Goal: Transaction & Acquisition: Purchase product/service

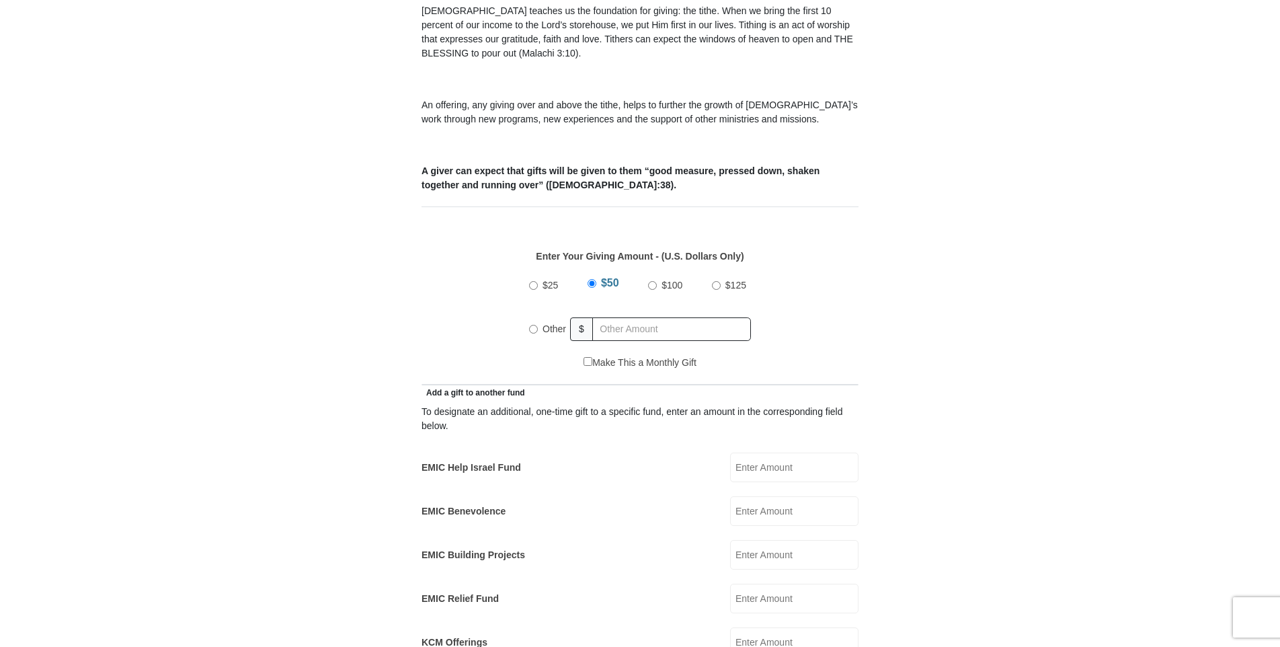
scroll to position [425, 0]
click at [533, 323] on input "Other" at bounding box center [533, 327] width 9 height 9
radio input "true"
click at [610, 316] on input "text" at bounding box center [674, 328] width 154 height 24
type input "1000"
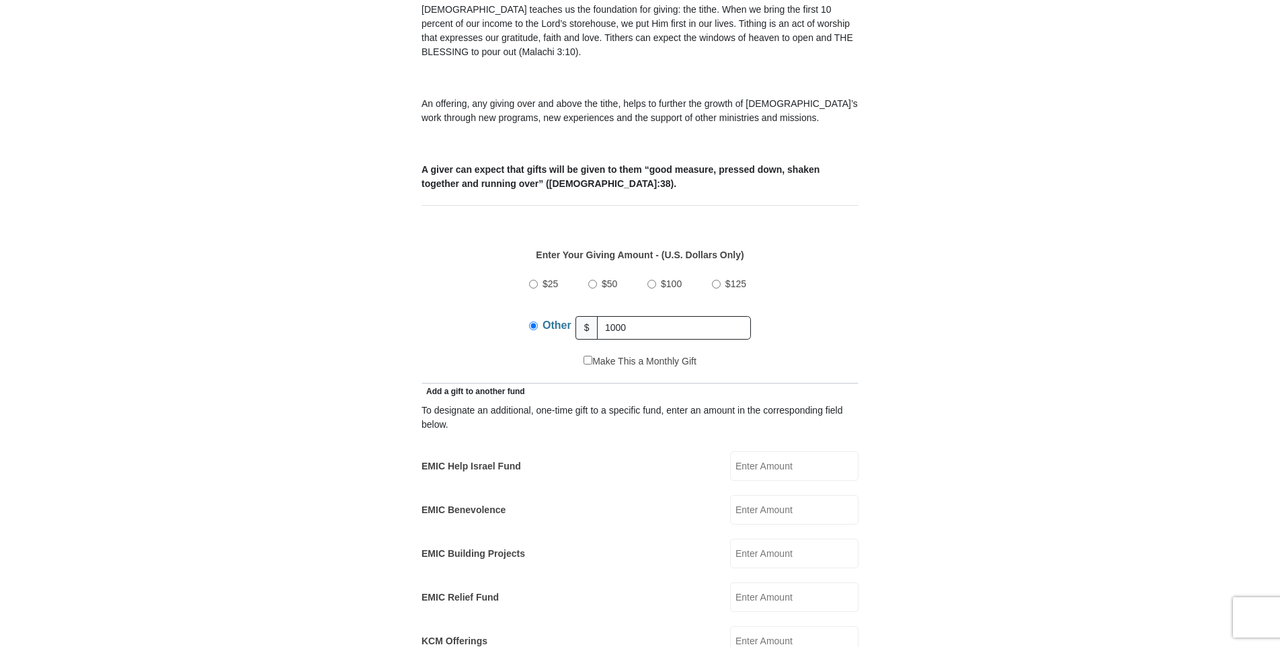
click at [754, 451] on input "EMIC Help Israel Fund" at bounding box center [794, 466] width 128 height 30
type input "500"
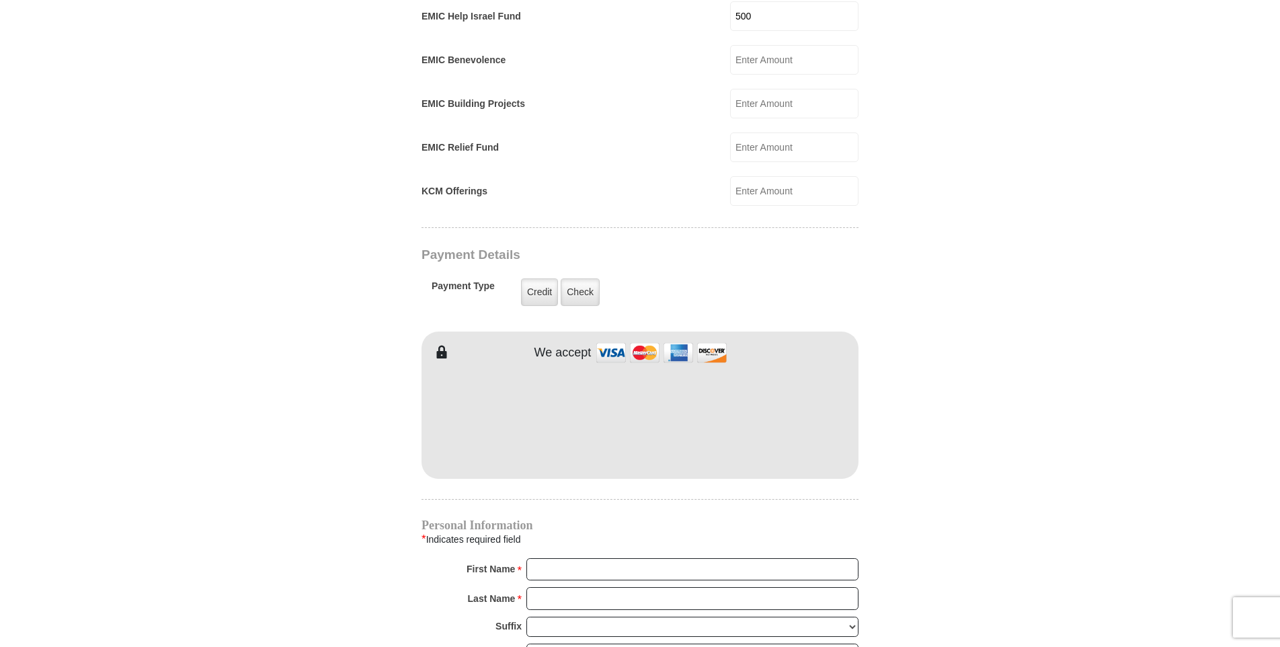
scroll to position [898, 0]
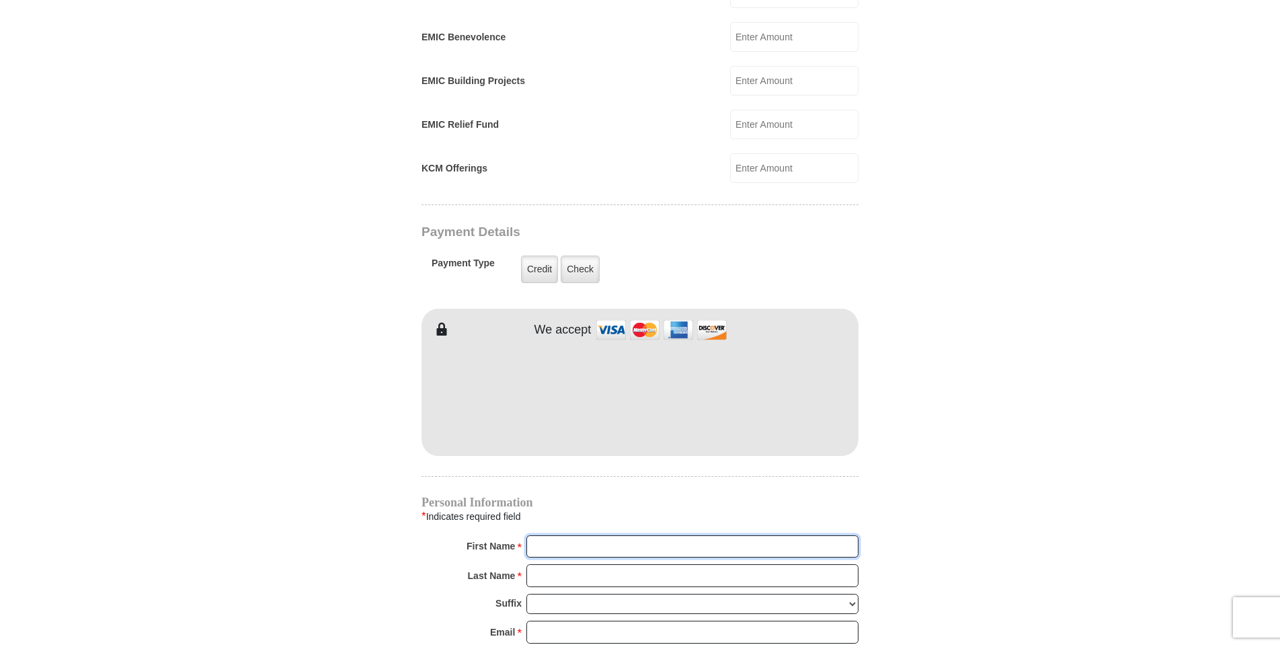
click at [546, 535] on input "First Name *" at bounding box center [693, 546] width 332 height 23
type input "[PERSON_NAME]"
type input "McEnulty"
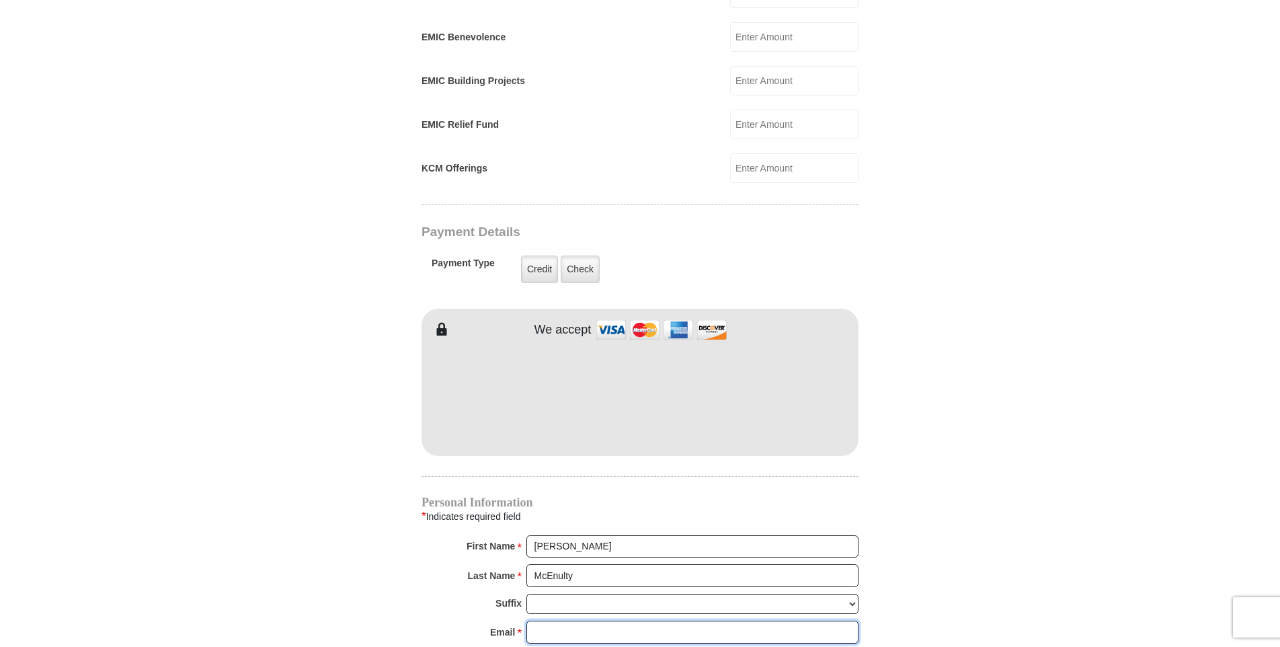
click at [557, 621] on input "Email *" at bounding box center [693, 632] width 332 height 23
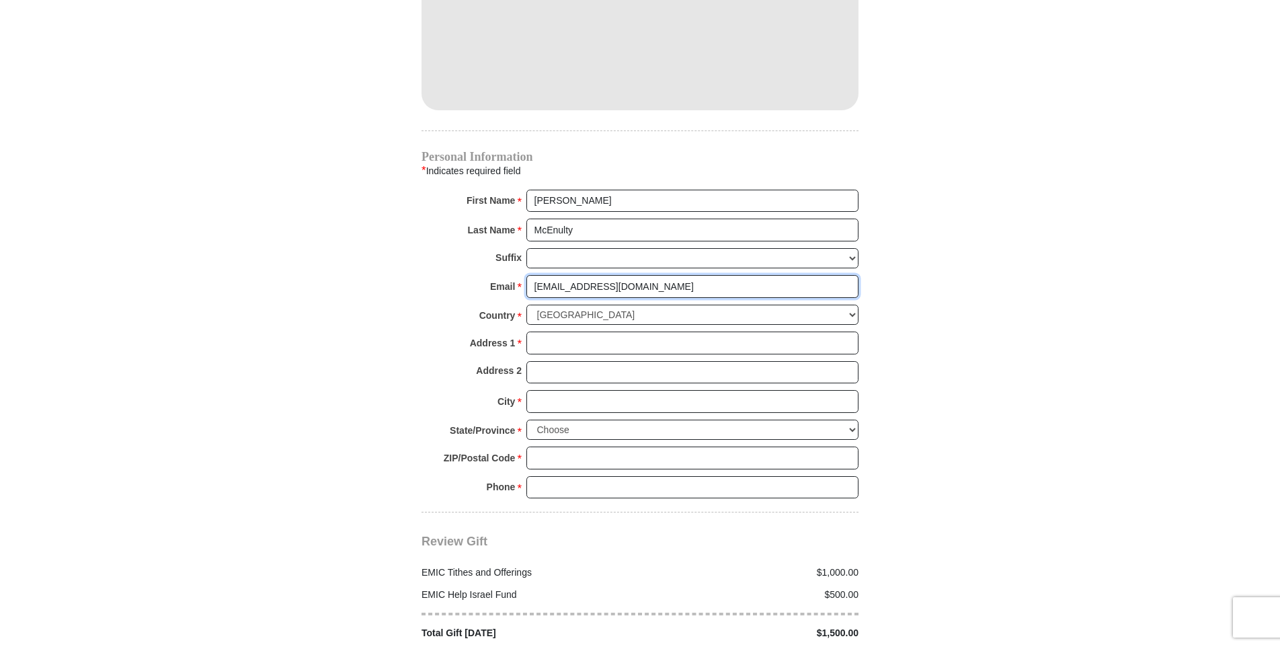
scroll to position [1251, 0]
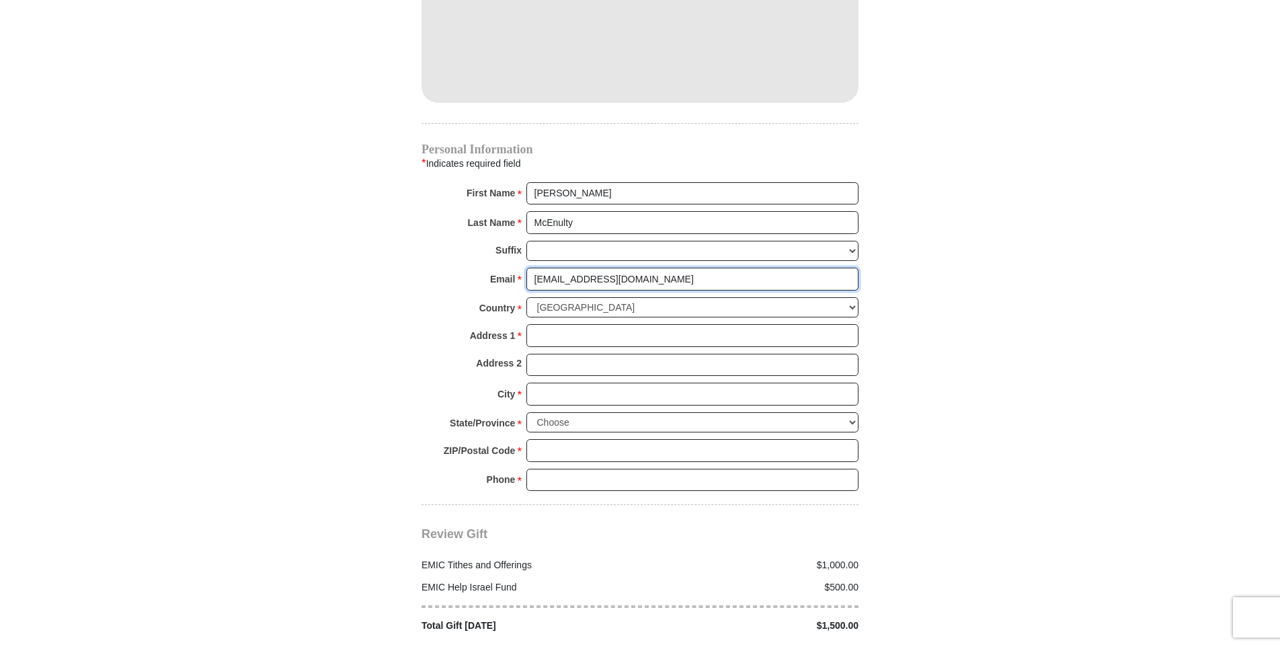
type input "[EMAIL_ADDRESS][DOMAIN_NAME]"
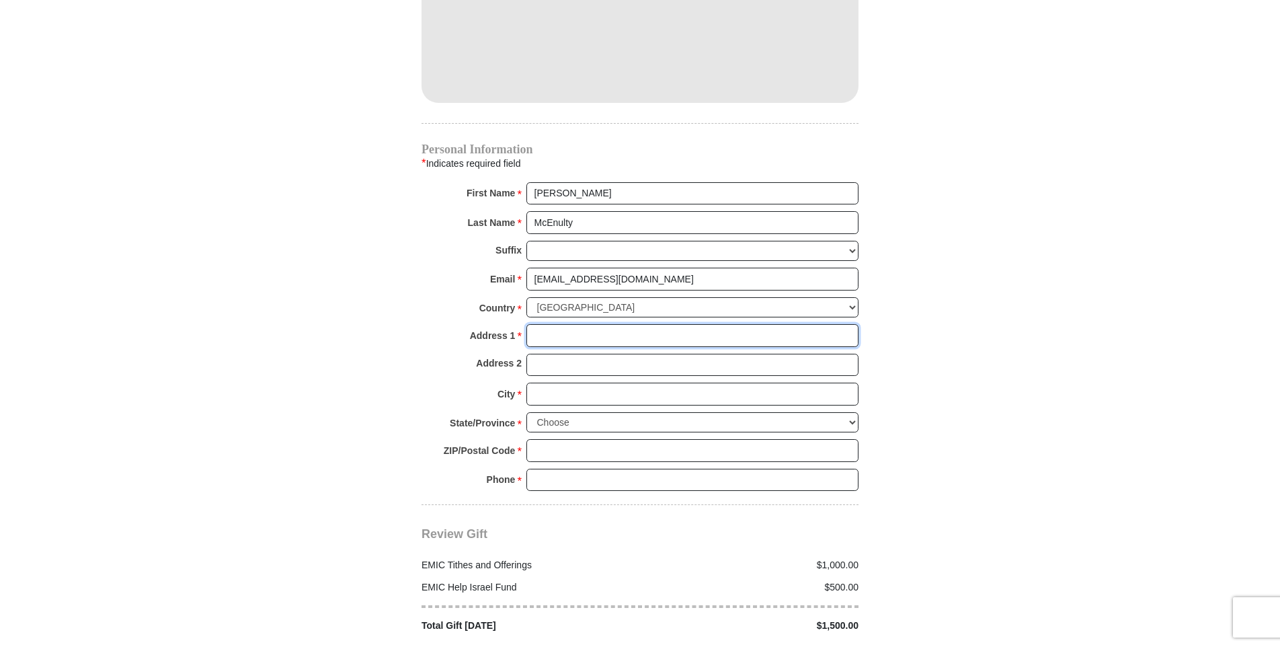
click at [543, 324] on input "Address 1 *" at bounding box center [693, 335] width 332 height 23
type input "[STREET_ADDRESS]"
click at [537, 383] on input "City *" at bounding box center [693, 394] width 332 height 23
type input "[GEOGRAPHIC_DATA]"
click at [613, 412] on select "Choose [US_STATE] [US_STATE] [US_STATE] [US_STATE] [US_STATE] Armed Forces Amer…" at bounding box center [693, 422] width 332 height 21
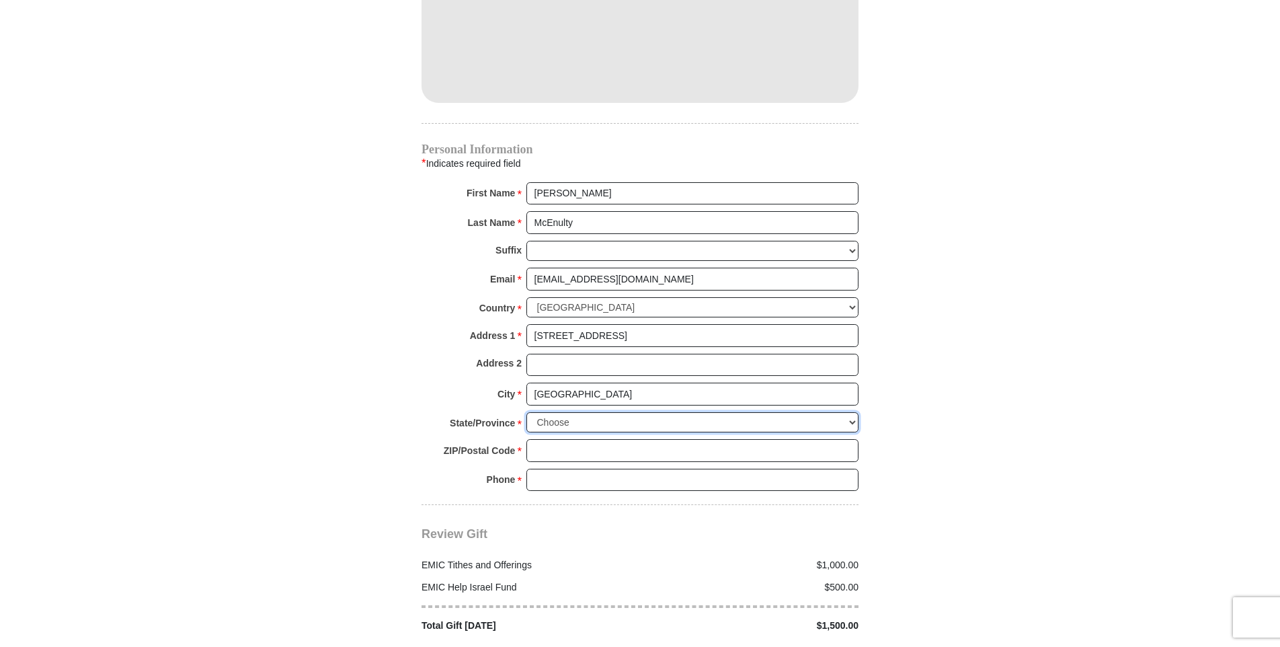
select select "[GEOGRAPHIC_DATA]"
click at [527, 412] on select "Choose [US_STATE] [US_STATE] [US_STATE] [US_STATE] [US_STATE] Armed Forces Amer…" at bounding box center [693, 422] width 332 height 21
click at [537, 439] on input "ZIP/Postal Code *" at bounding box center [693, 450] width 332 height 23
type input "7"
type input "76179"
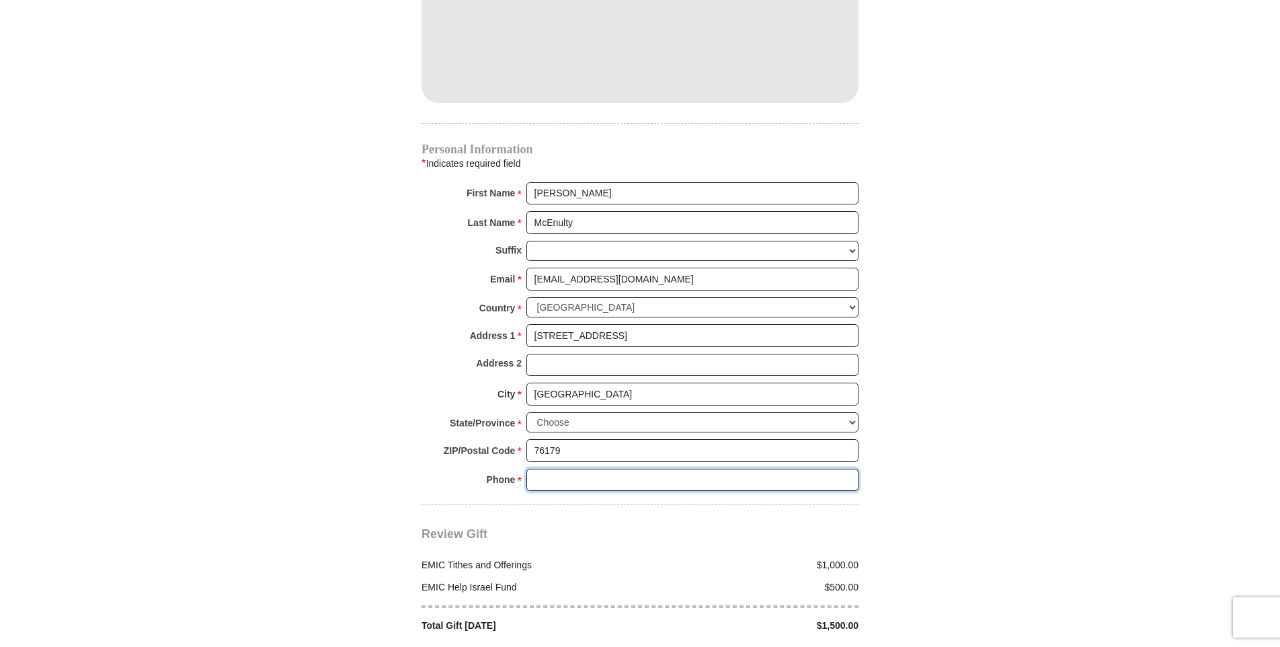
click at [542, 469] on input "Phone * *" at bounding box center [693, 480] width 332 height 23
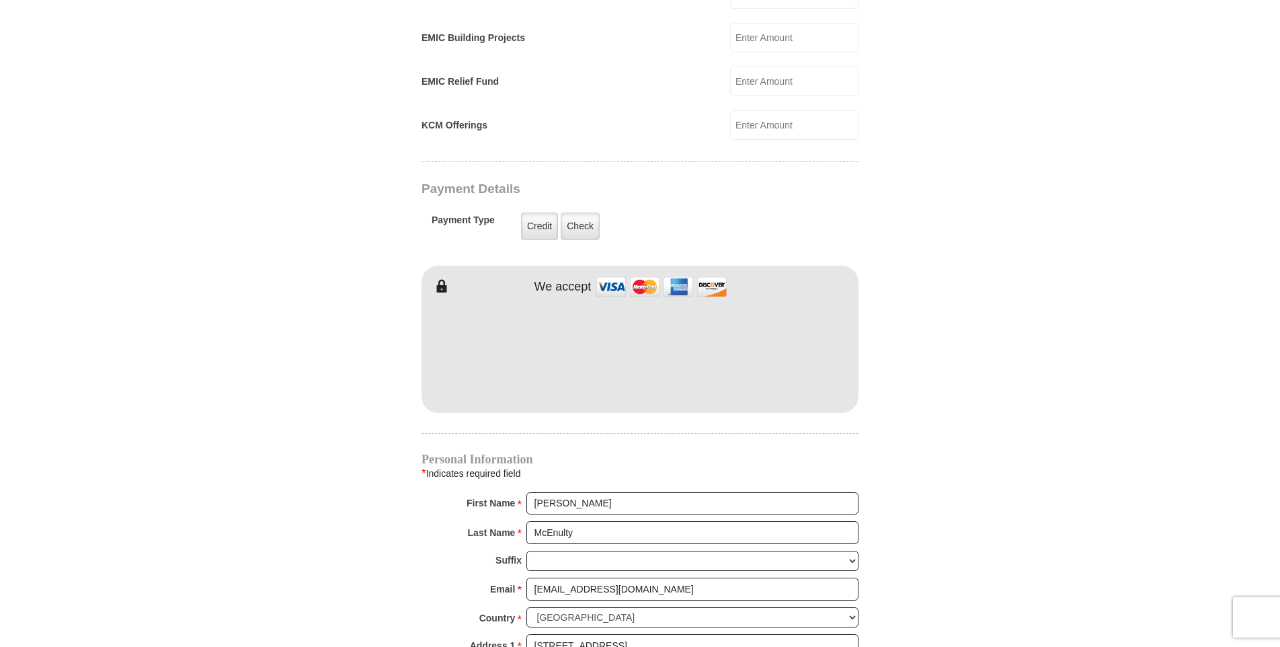
scroll to position [946, 0]
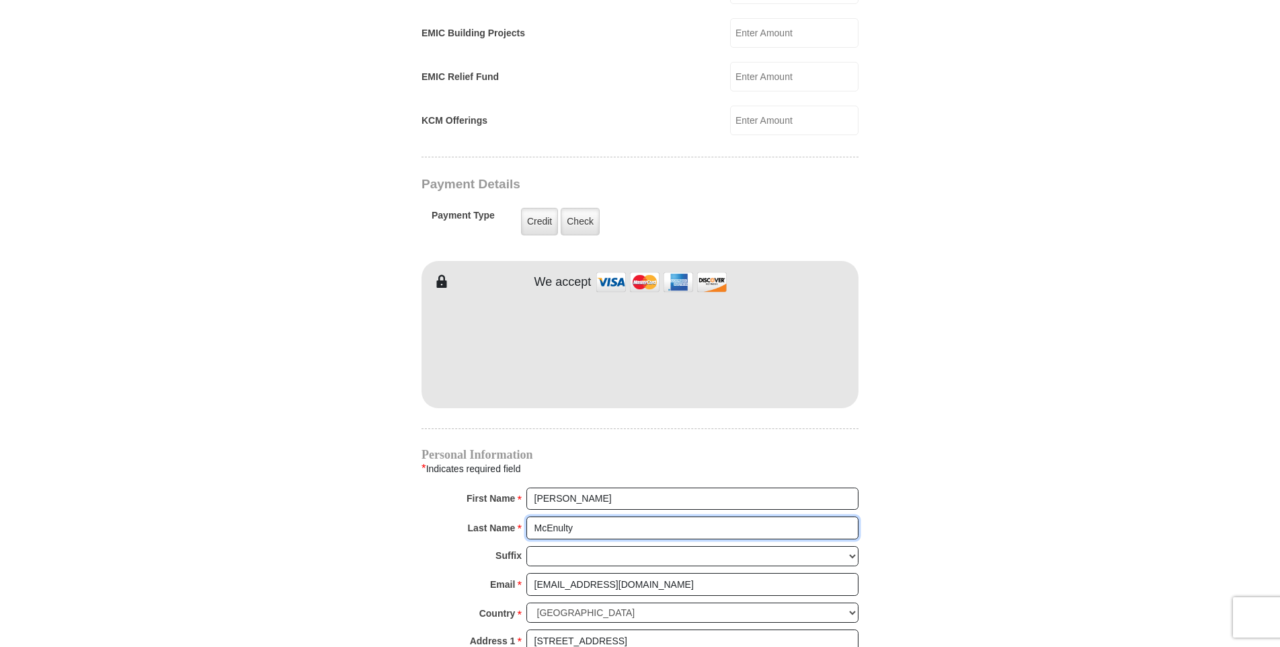
click at [662, 516] on input "McEnulty" at bounding box center [693, 527] width 332 height 23
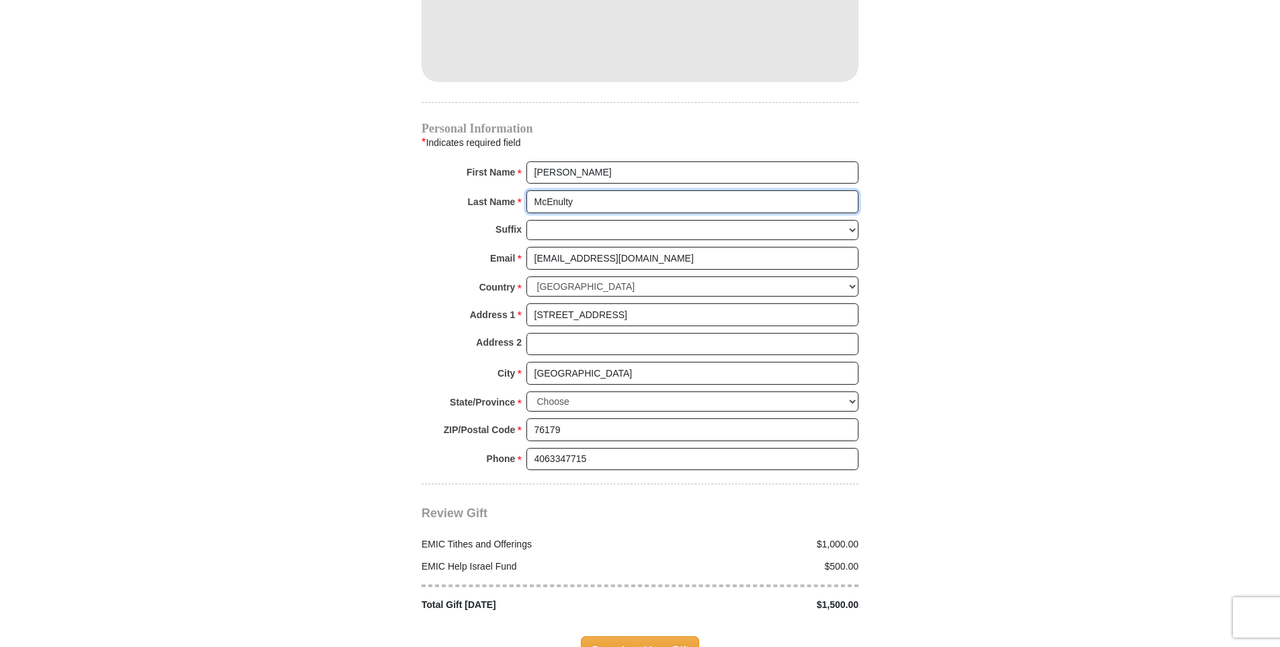
scroll to position [1274, 0]
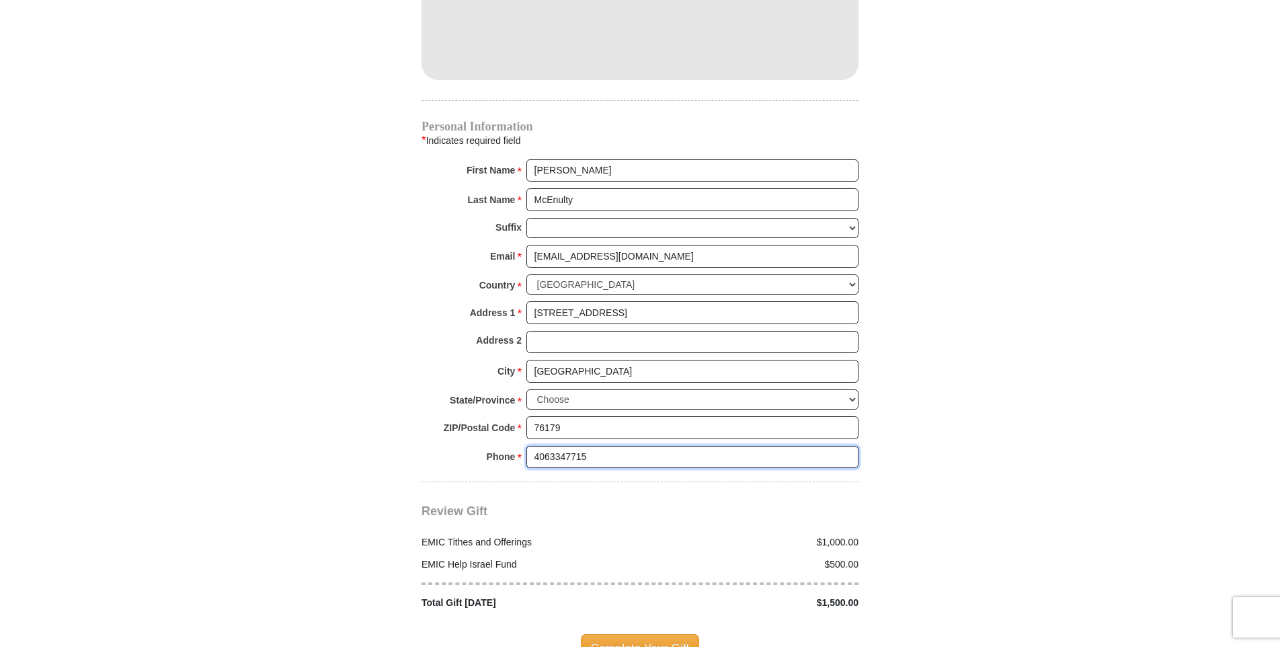
click at [549, 446] on input "4063347715" at bounding box center [693, 457] width 332 height 23
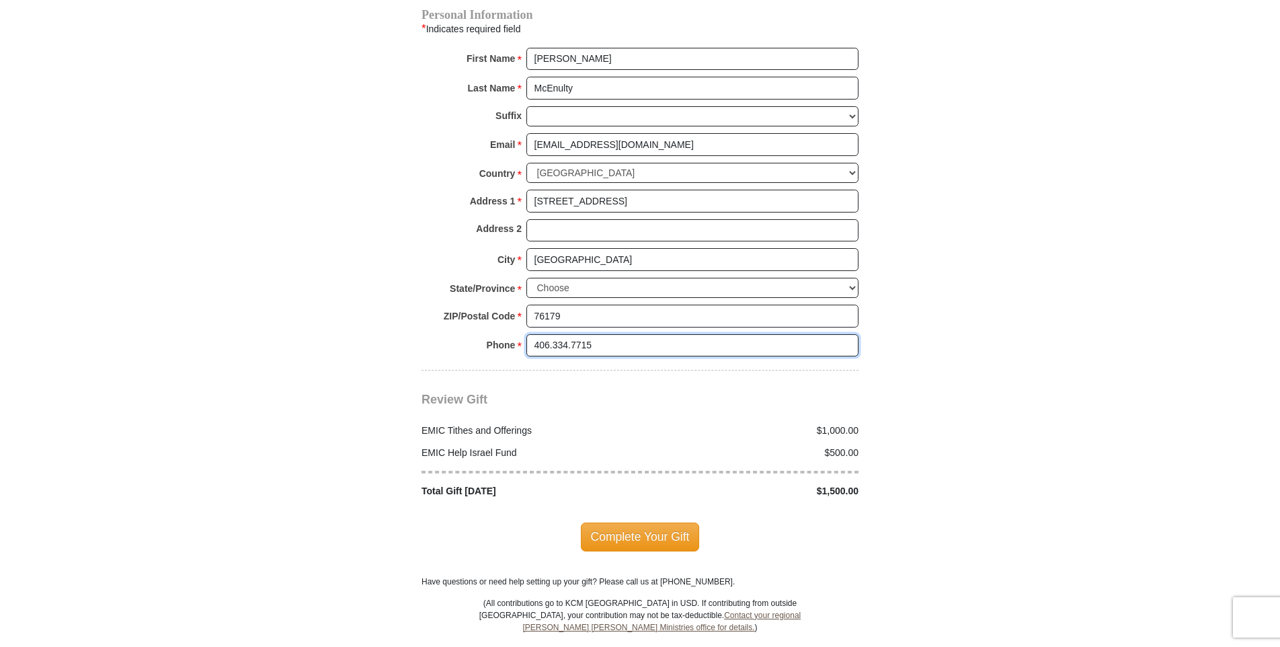
scroll to position [1403, 0]
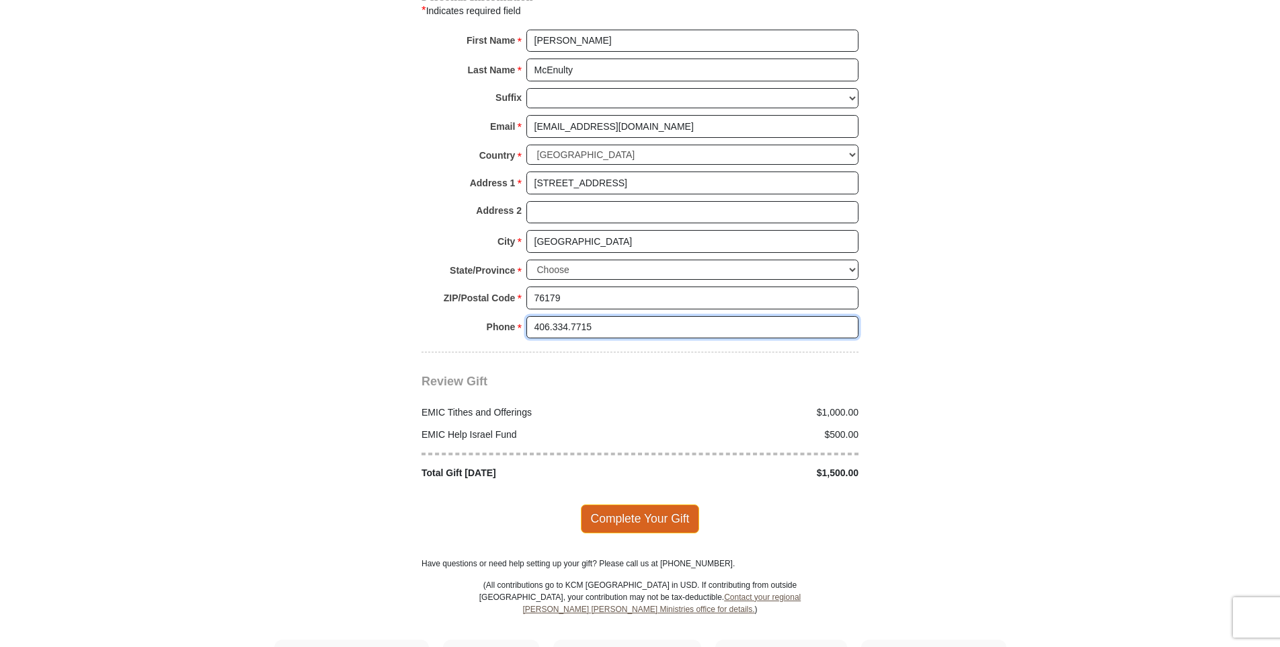
type input "406.334.7715"
click at [645, 504] on span "Complete Your Gift" at bounding box center [640, 518] width 119 height 28
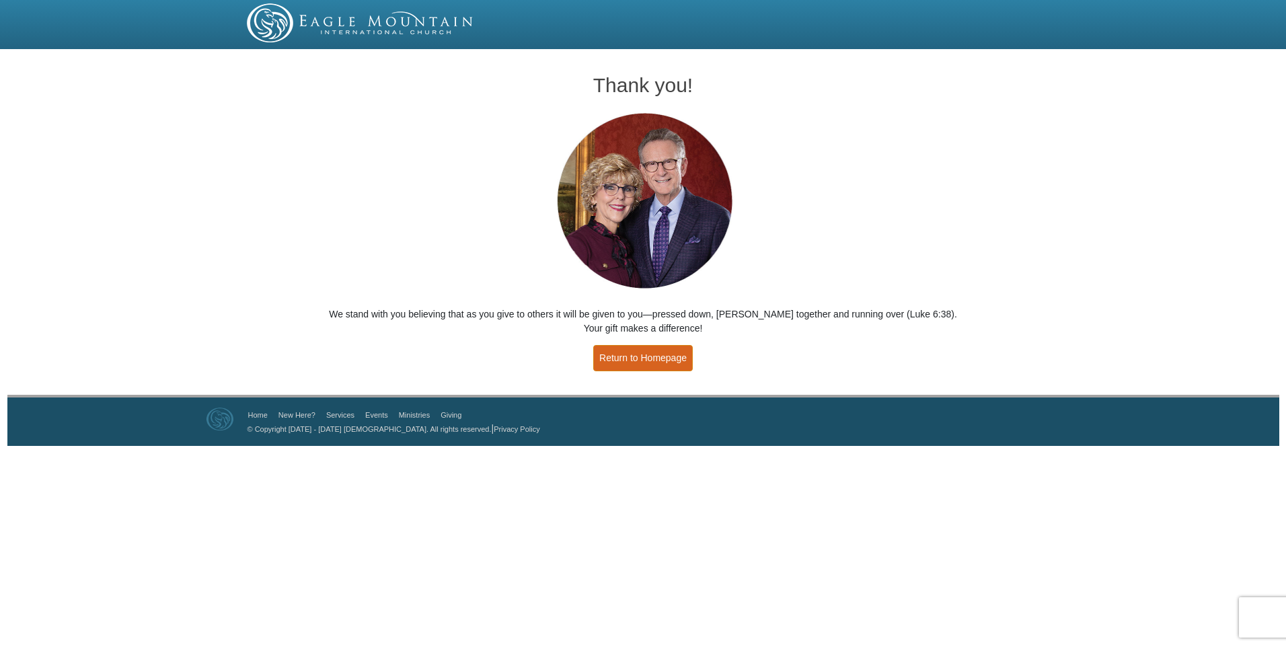
click at [629, 351] on link "Return to Homepage" at bounding box center [643, 358] width 100 height 26
